Goal: Check status: Check status

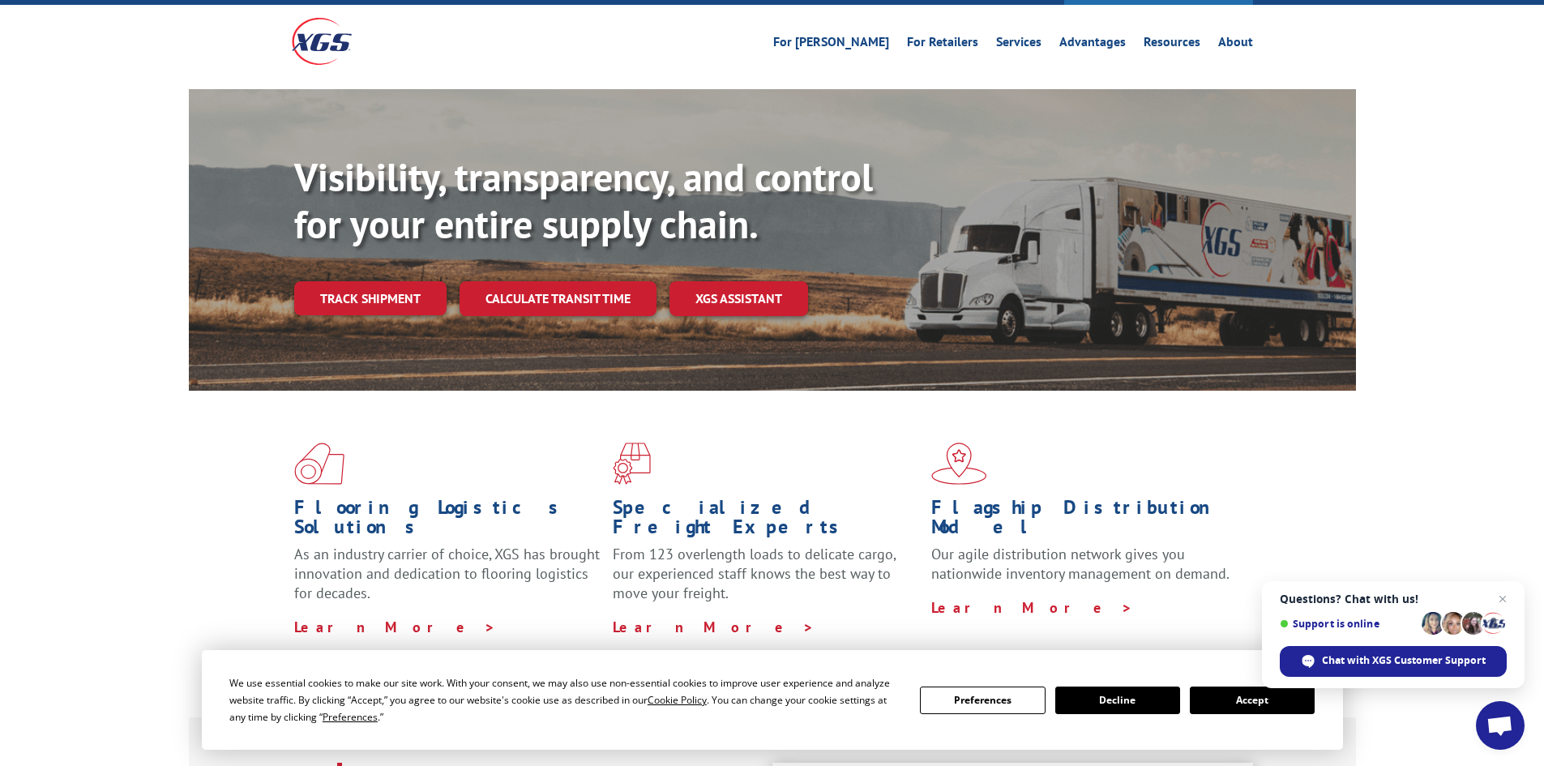
scroll to position [162, 0]
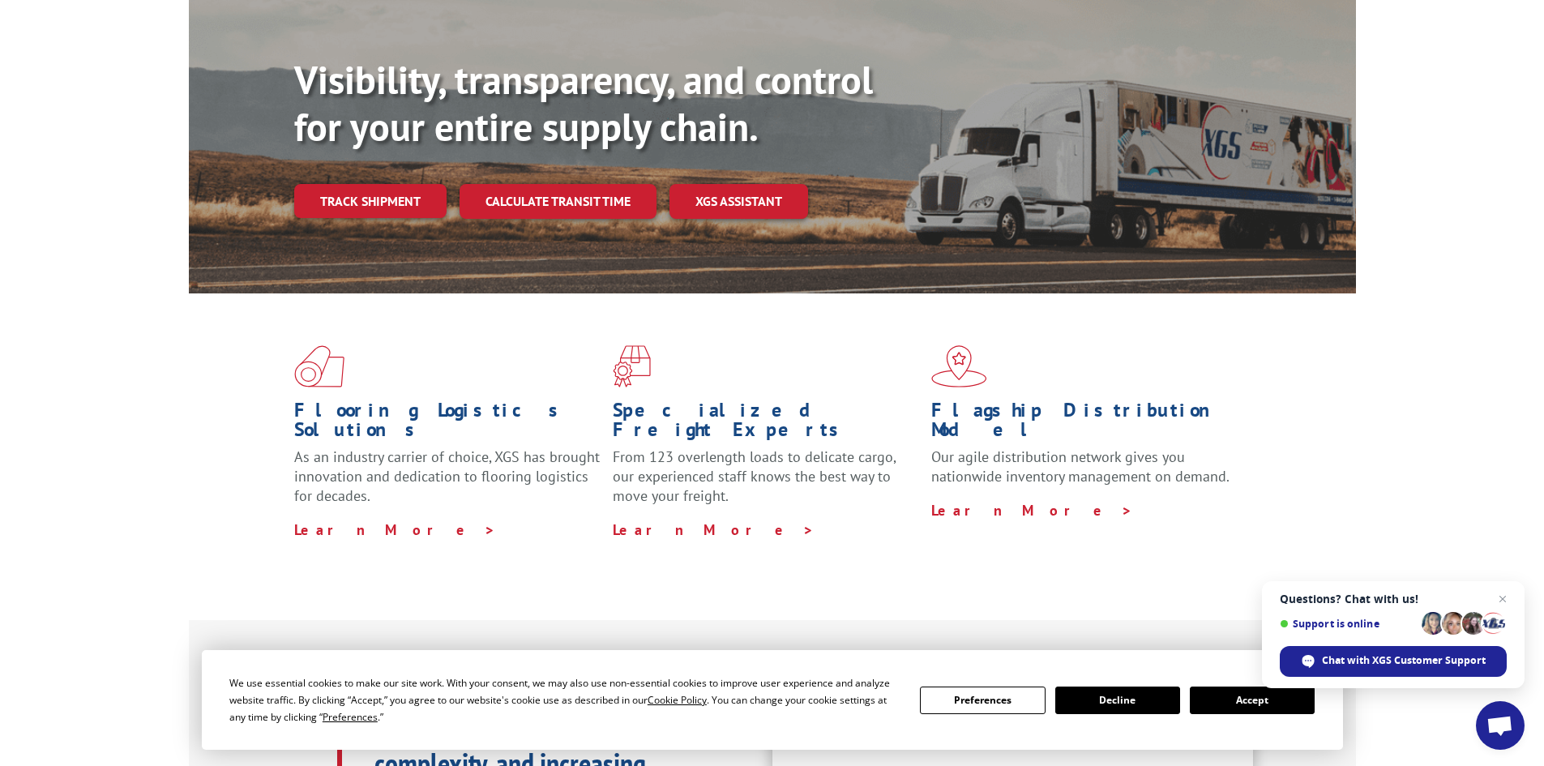
click at [1231, 689] on button "Accept" at bounding box center [1252, 700] width 125 height 28
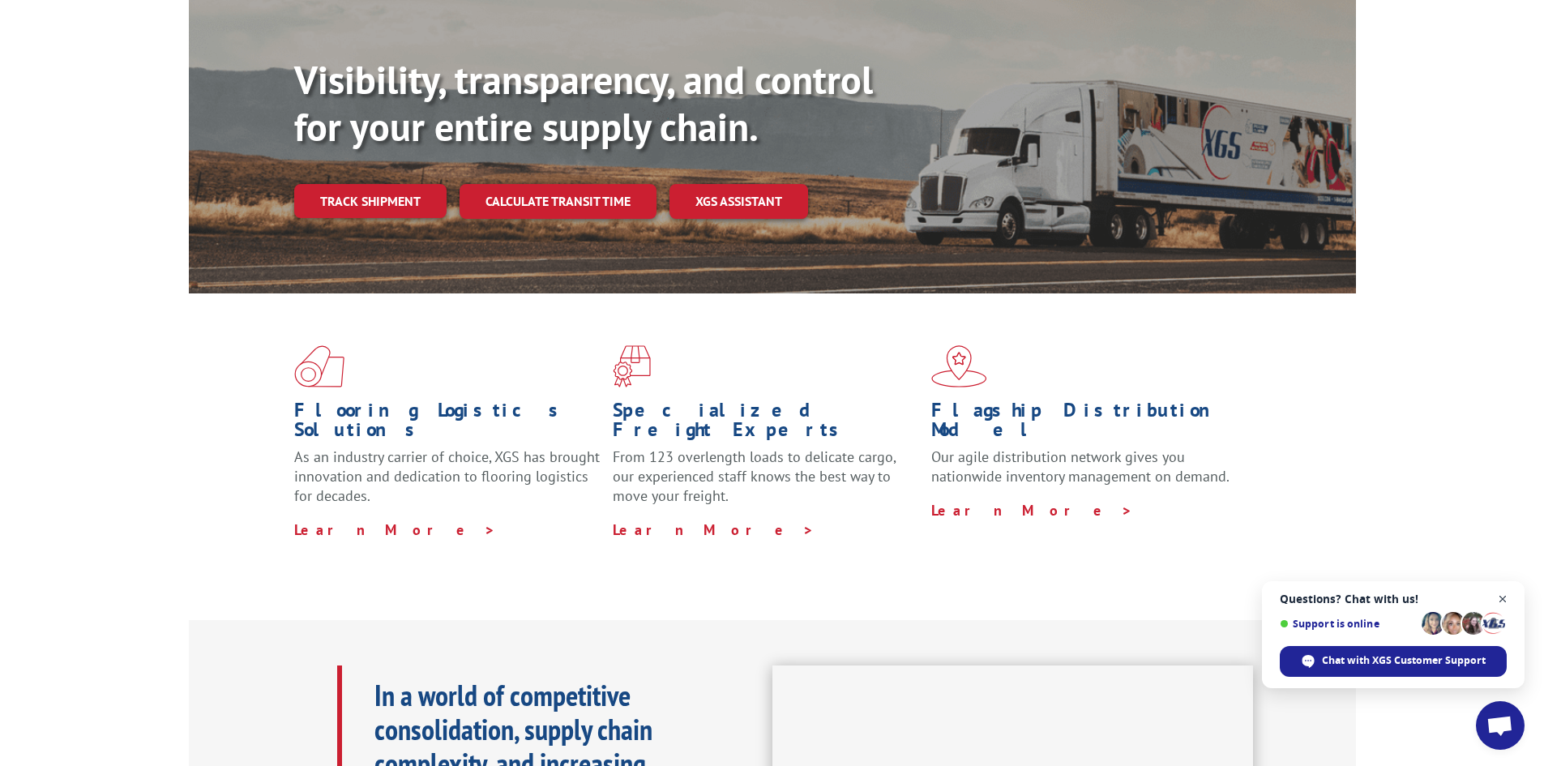
click at [1503, 591] on span "Open chat" at bounding box center [1503, 599] width 20 height 20
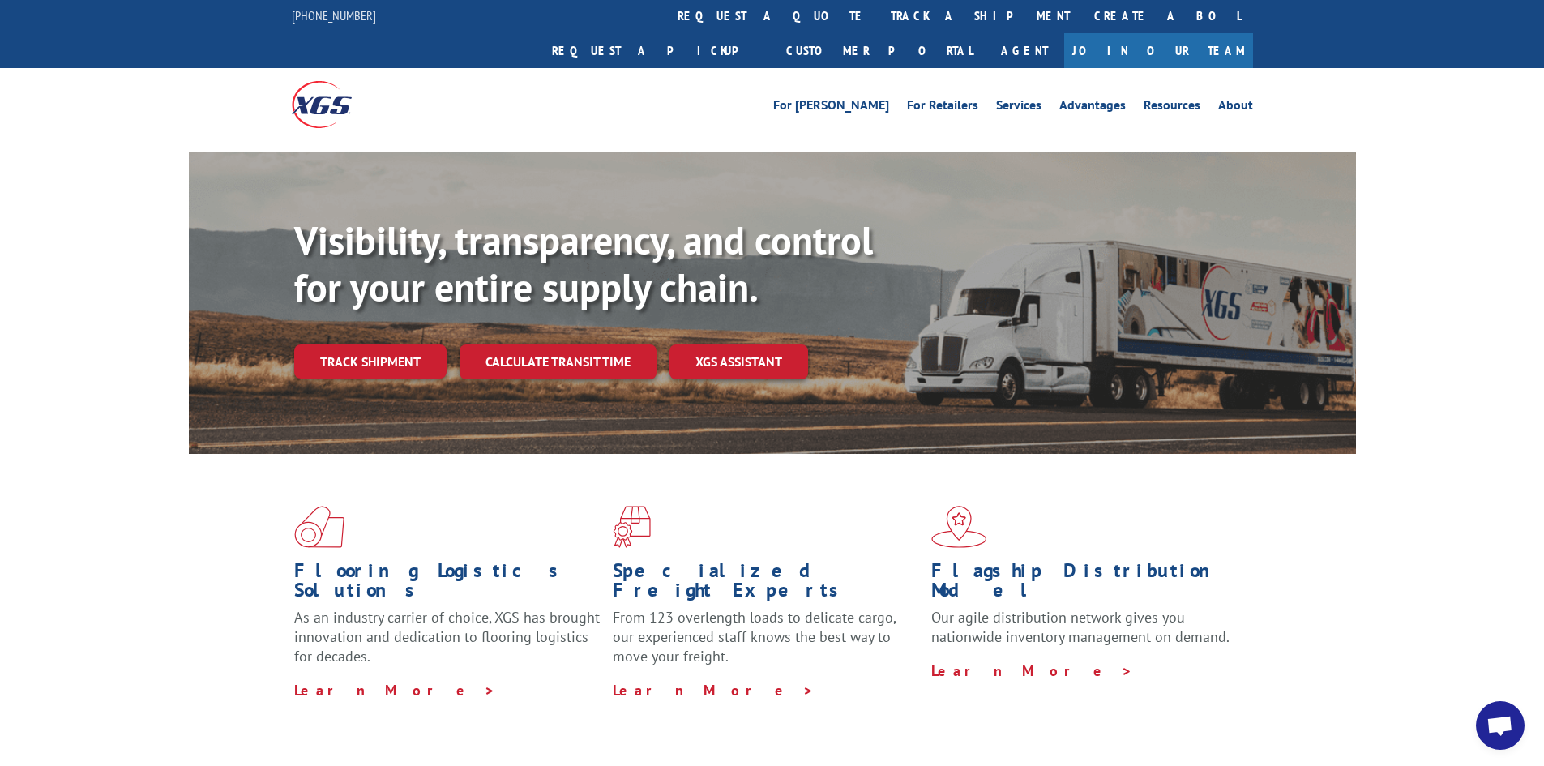
scroll to position [0, 0]
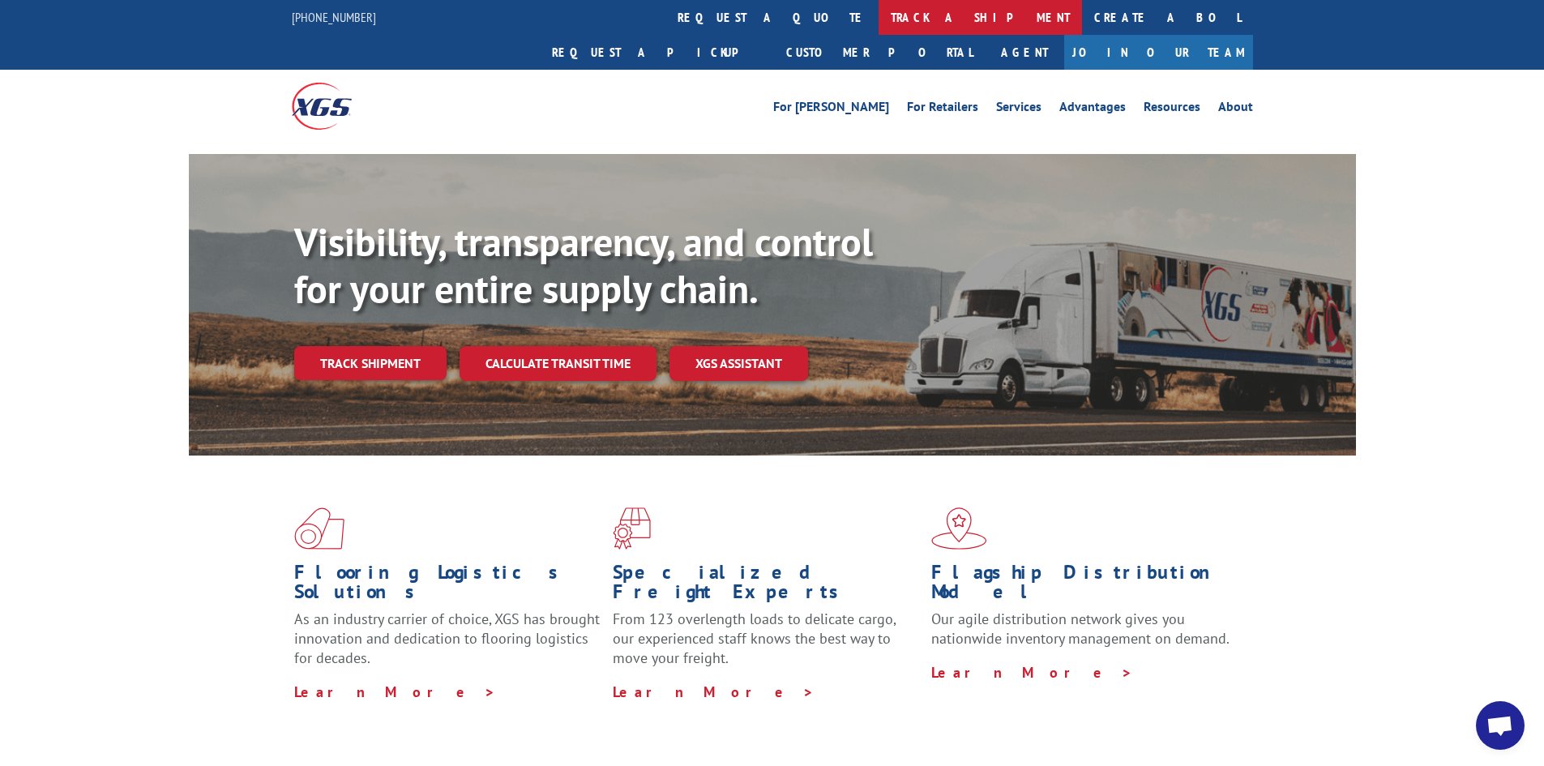
click at [879, 10] on link "track a shipment" at bounding box center [980, 17] width 203 height 35
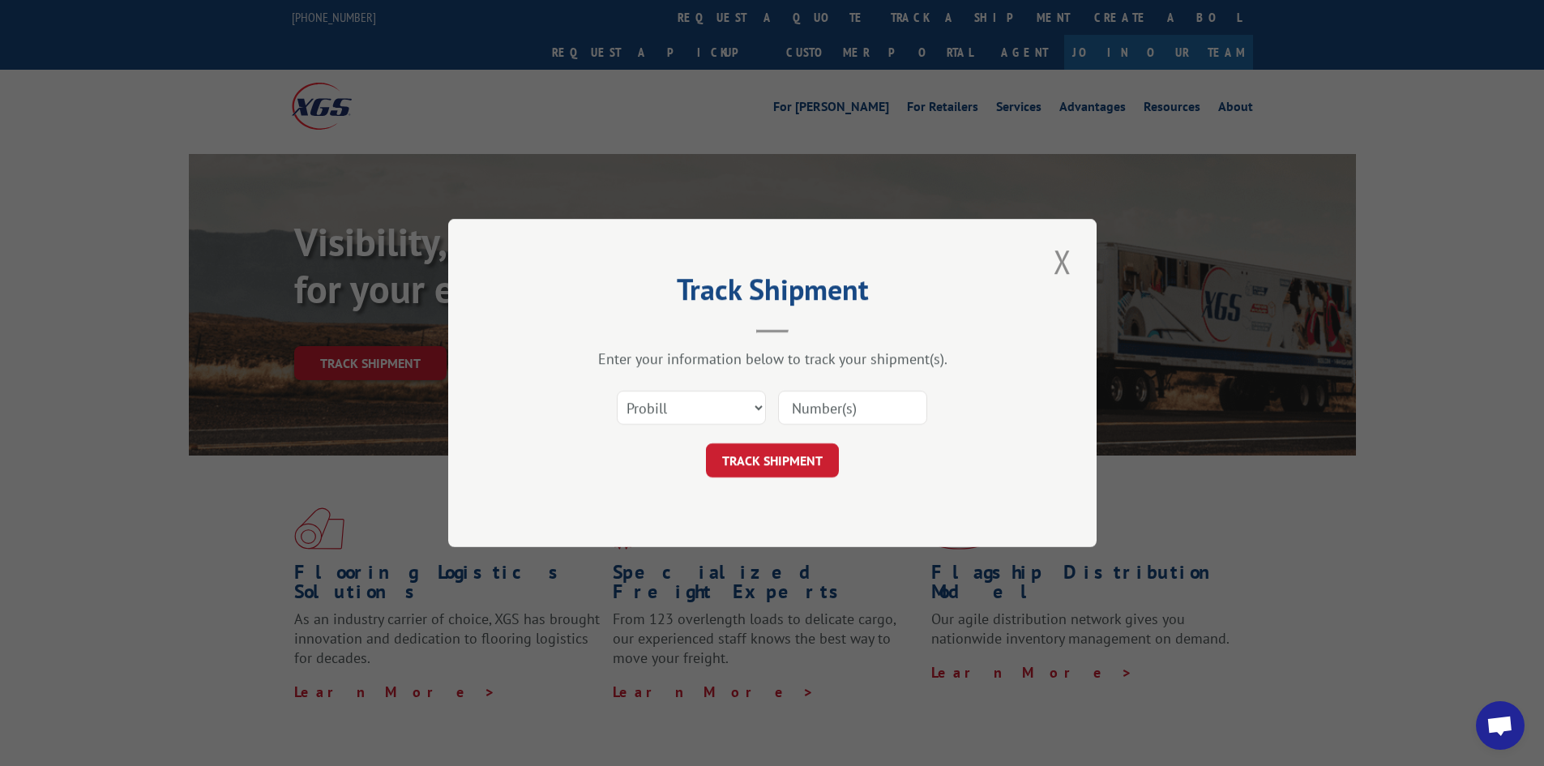
click at [802, 421] on input at bounding box center [852, 408] width 149 height 34
type input "2823669"
click button "TRACK SHIPMENT" at bounding box center [772, 460] width 133 height 34
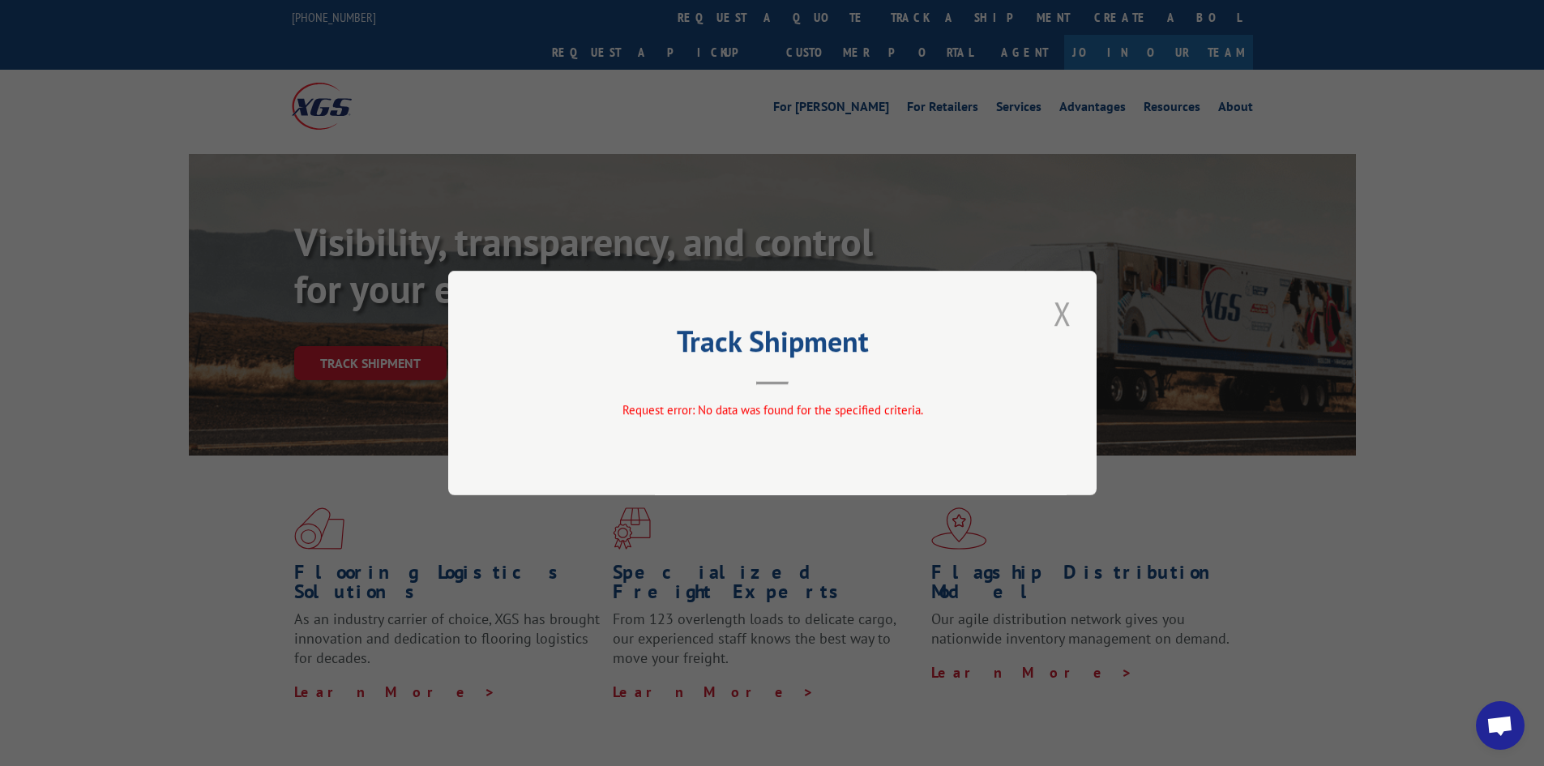
click at [1054, 308] on button "Close modal" at bounding box center [1063, 313] width 28 height 45
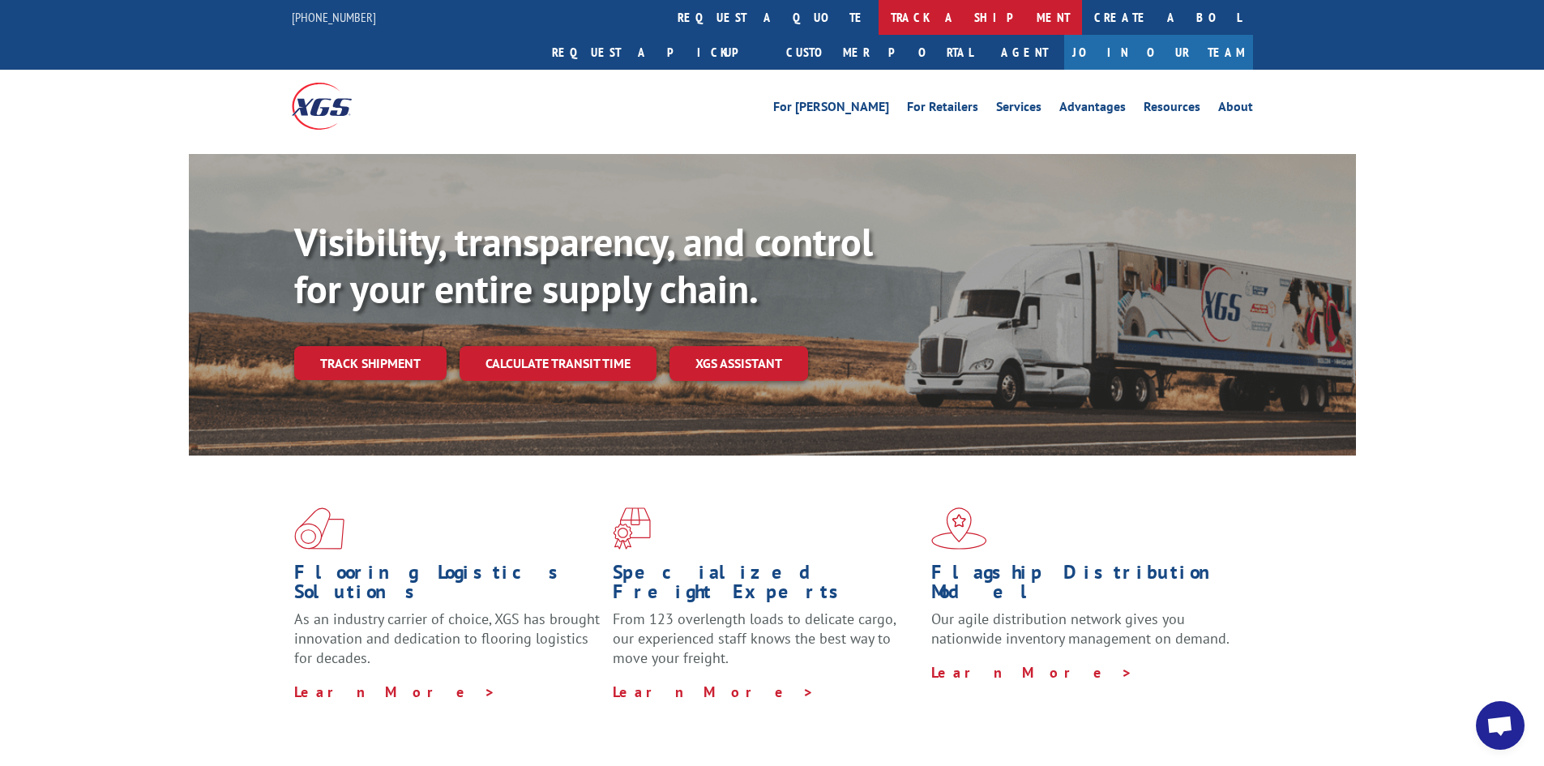
click at [879, 2] on link "track a shipment" at bounding box center [980, 17] width 203 height 35
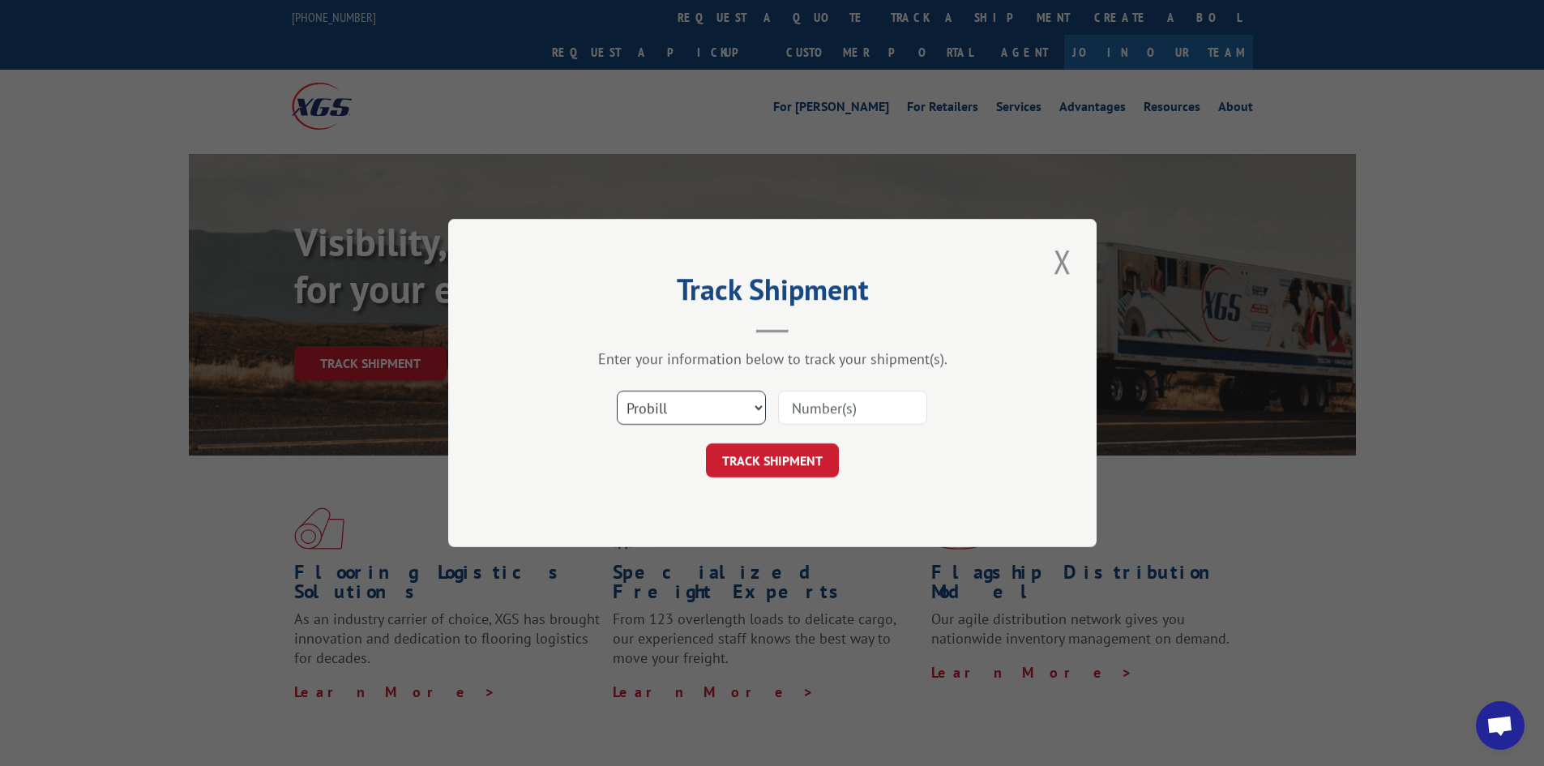
click at [708, 405] on select "Select category... Probill BOL PO" at bounding box center [691, 408] width 149 height 34
select select "bol"
click at [617, 391] on select "Select category... Probill BOL PO" at bounding box center [691, 408] width 149 height 34
click at [790, 414] on input at bounding box center [852, 408] width 149 height 34
type input "2823669"
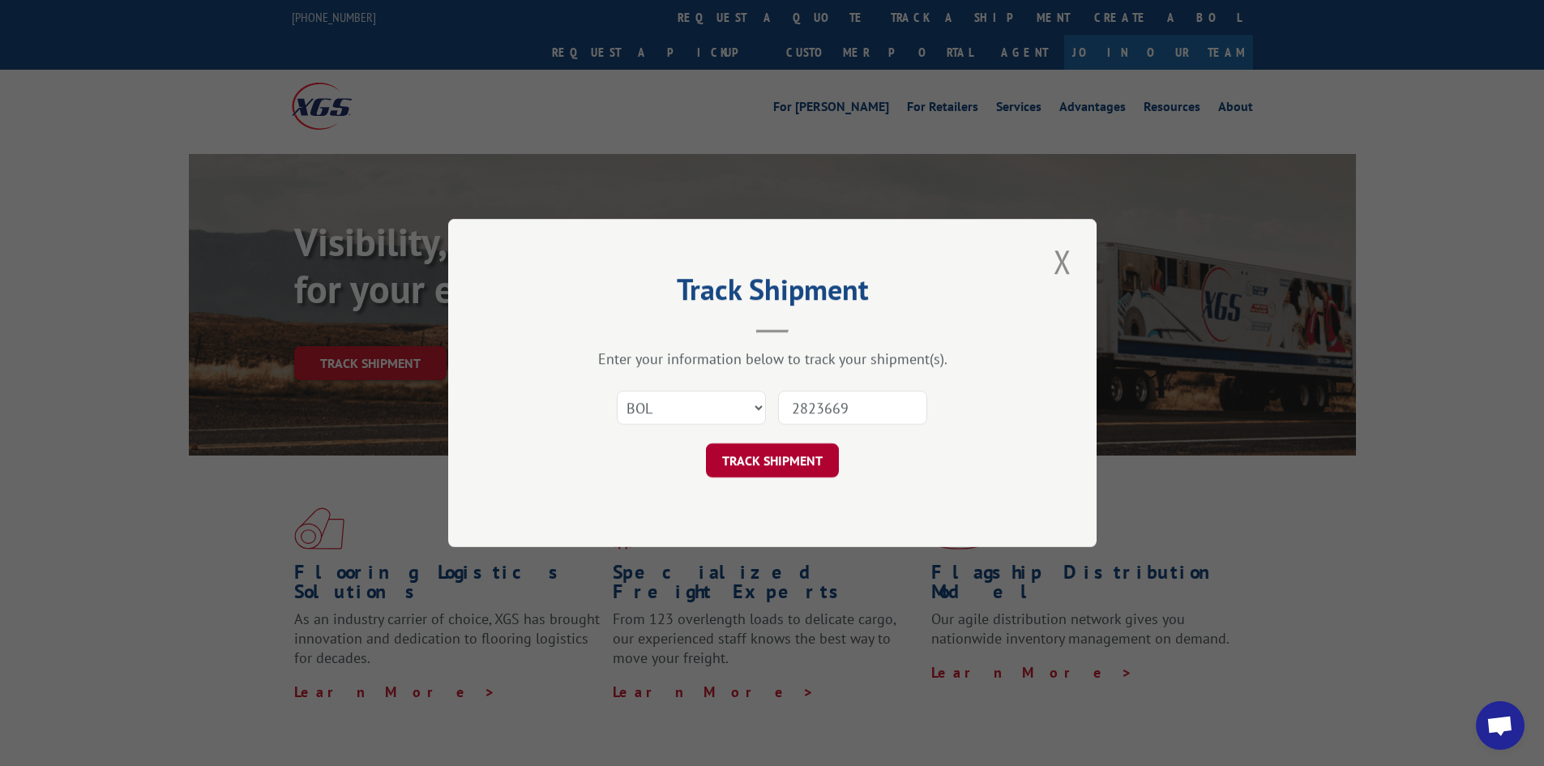
click at [776, 445] on button "TRACK SHIPMENT" at bounding box center [772, 460] width 133 height 34
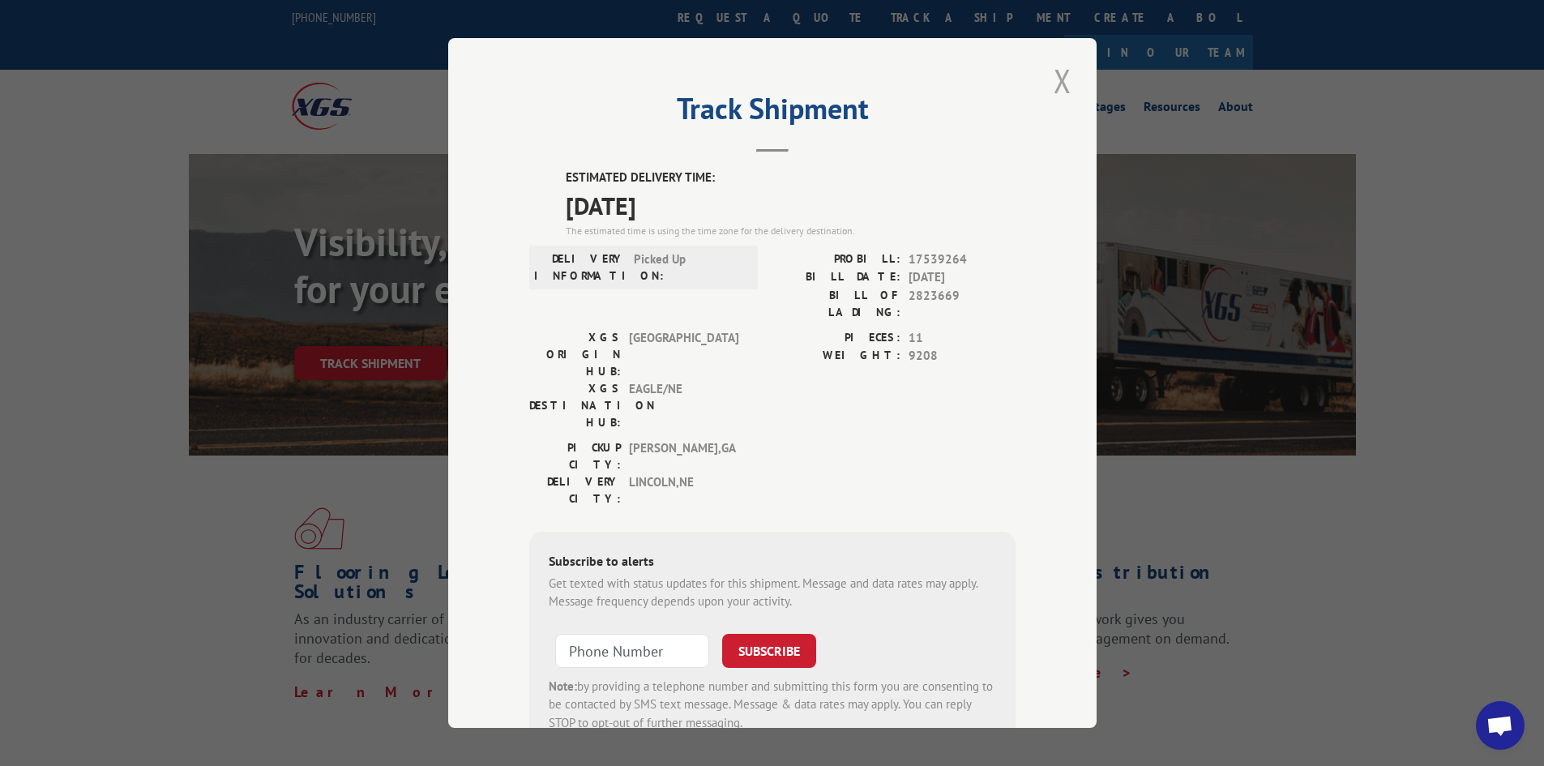
click at [1049, 73] on button "Close modal" at bounding box center [1063, 80] width 28 height 45
